Goal: Transaction & Acquisition: Obtain resource

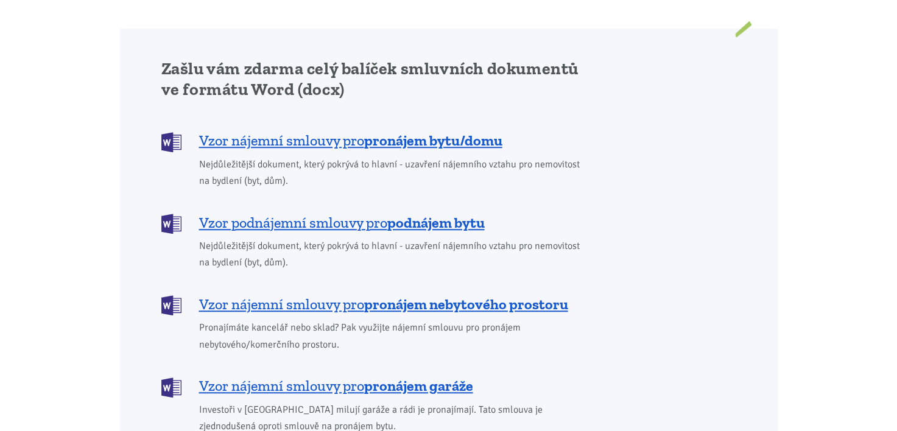
scroll to position [1035, 0]
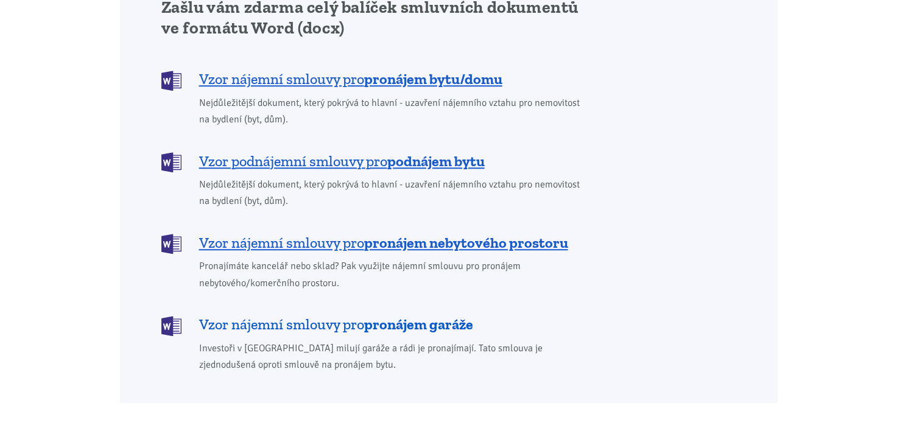
click at [261, 315] on span "Vzor nájemní smlouvy pro pronájem garáže" at bounding box center [336, 324] width 274 height 19
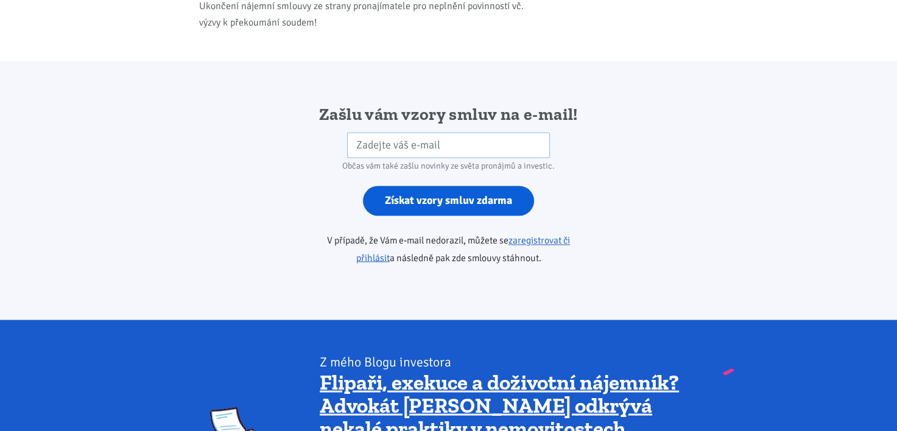
scroll to position [1973, 0]
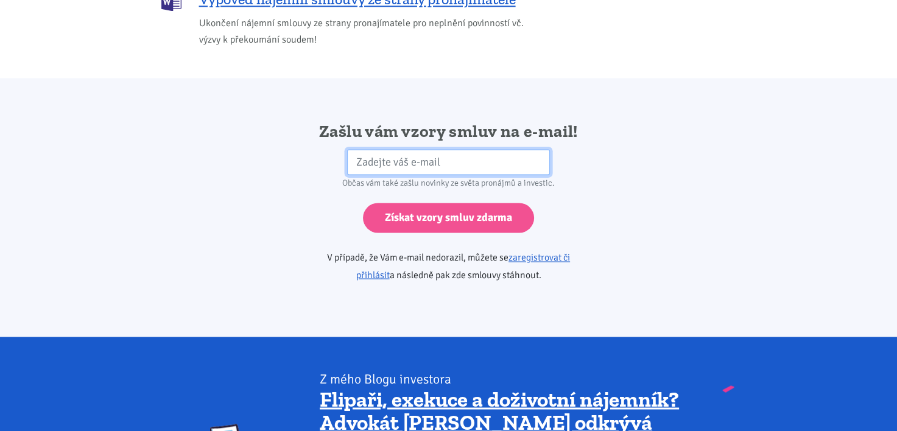
click at [363, 149] on input "email" at bounding box center [448, 162] width 203 height 26
type input "[PERSON_NAME][EMAIL_ADDRESS][DOMAIN_NAME]"
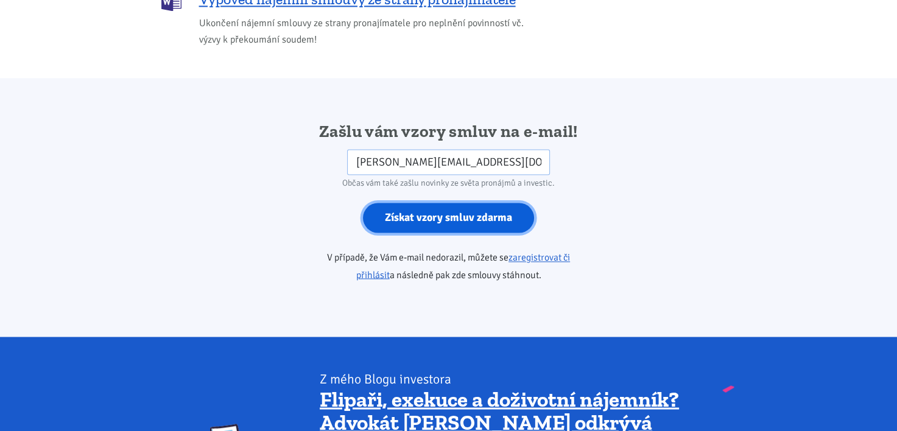
click at [445, 203] on input "Získat vzory smluv zdarma" at bounding box center [448, 218] width 171 height 30
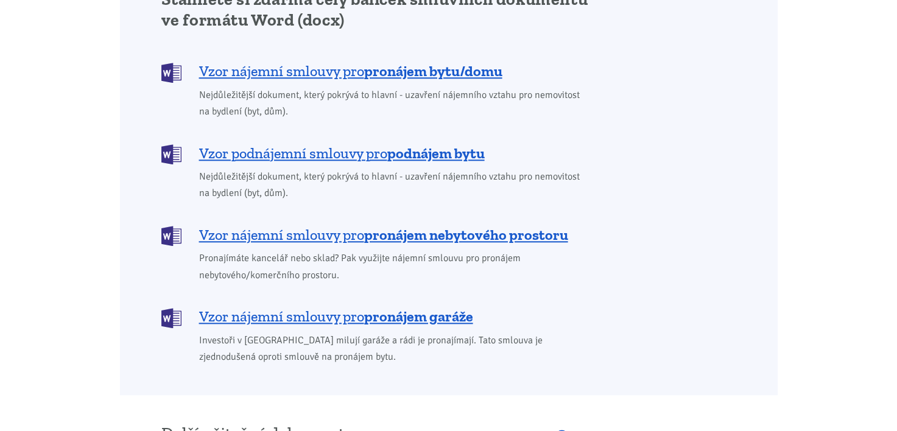
scroll to position [1096, 0]
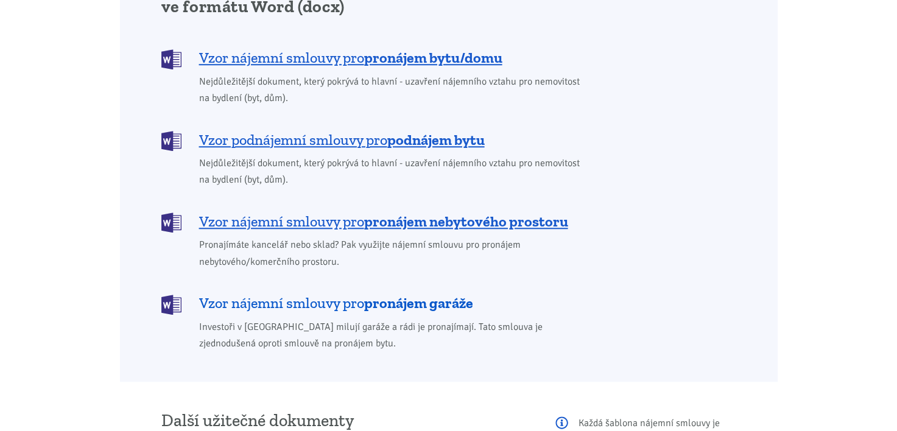
click at [322, 294] on span "Vzor nájemní smlouvy pro pronájem garáže" at bounding box center [336, 303] width 274 height 19
